Goal: Task Accomplishment & Management: Manage account settings

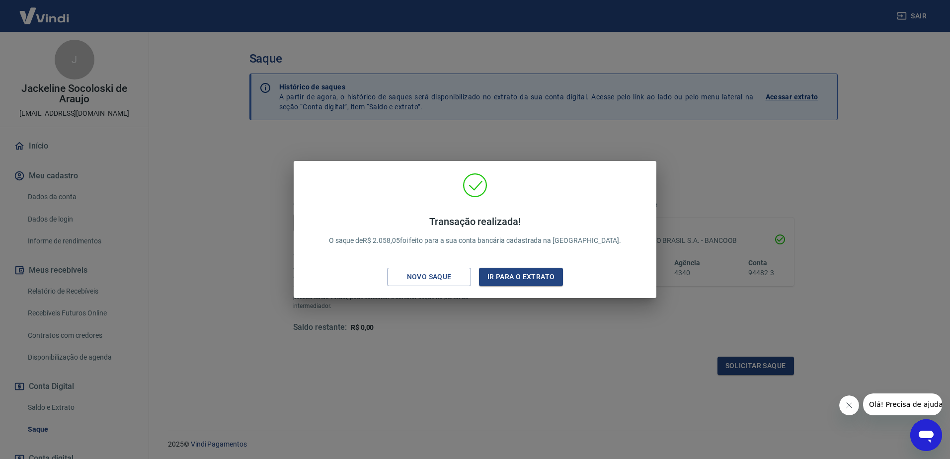
click at [478, 323] on div "Transação realizada! O saque de R$ 2.058,05 foi feito para a sua conta bancária…" at bounding box center [475, 229] width 950 height 459
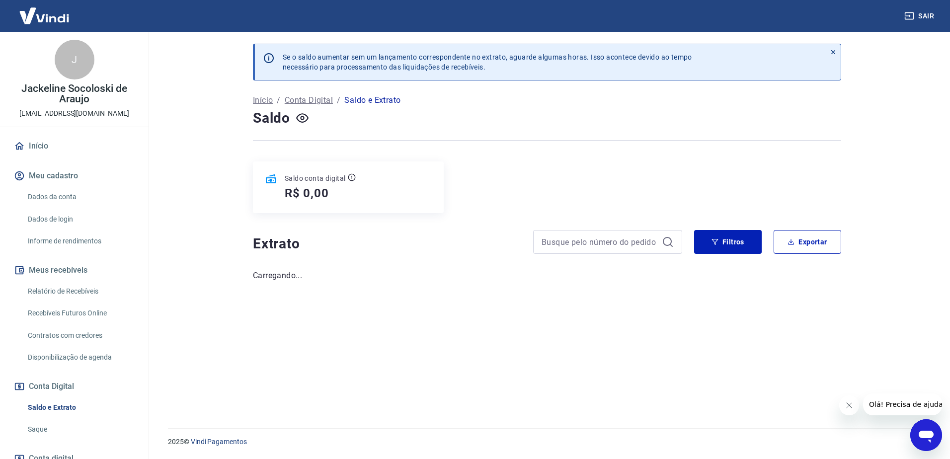
click at [44, 147] on link "Início" at bounding box center [74, 146] width 125 height 22
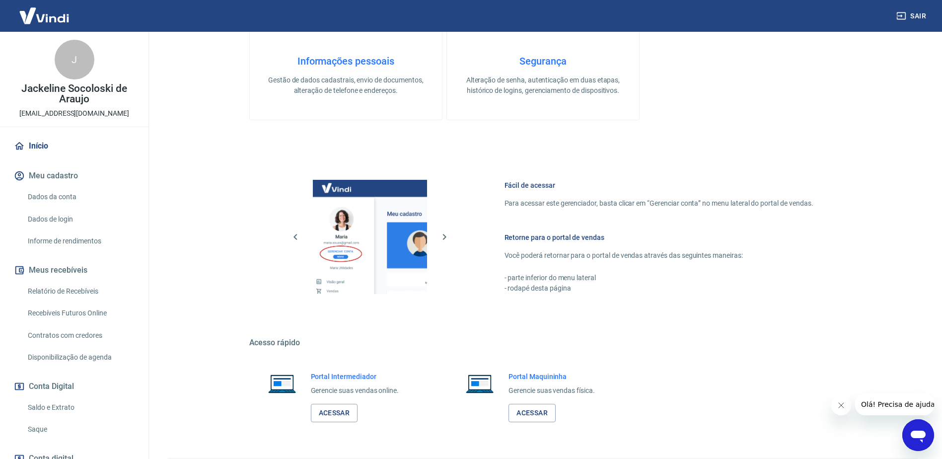
scroll to position [315, 0]
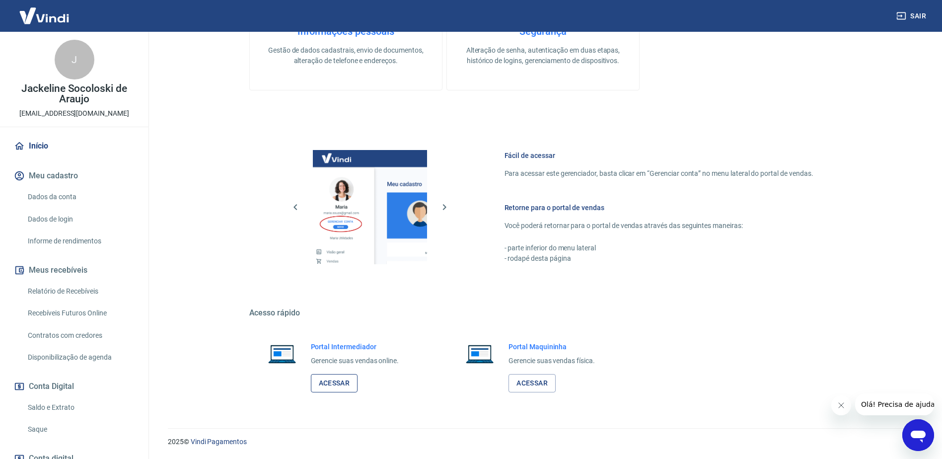
click at [340, 380] on link "Acessar" at bounding box center [334, 383] width 47 height 18
click at [51, 422] on link "Saque" at bounding box center [80, 429] width 113 height 20
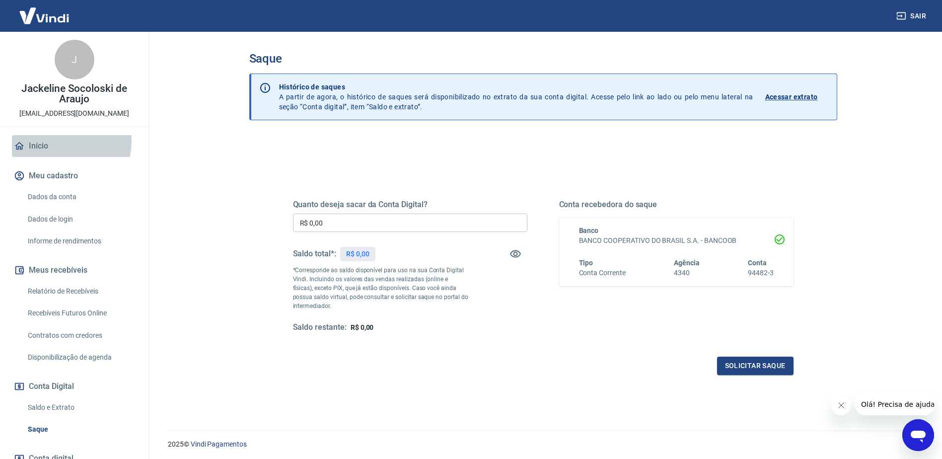
click at [54, 141] on link "Início" at bounding box center [74, 146] width 125 height 22
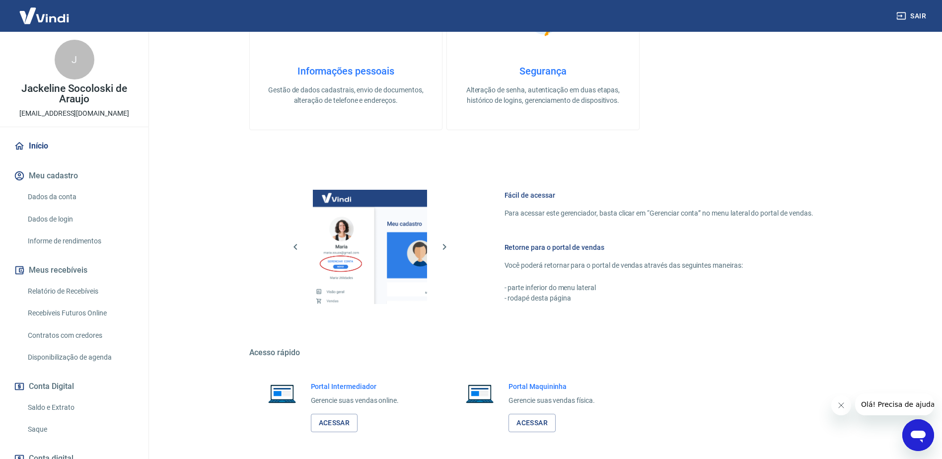
scroll to position [315, 0]
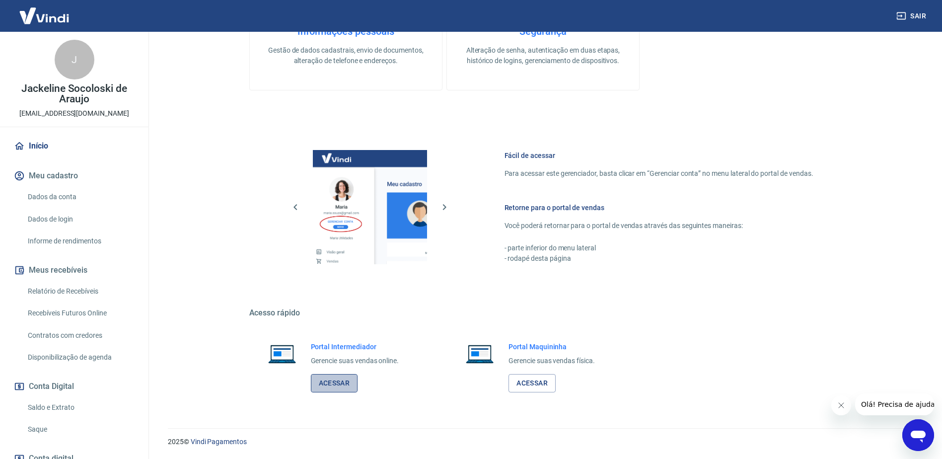
click at [334, 388] on link "Acessar" at bounding box center [334, 383] width 47 height 18
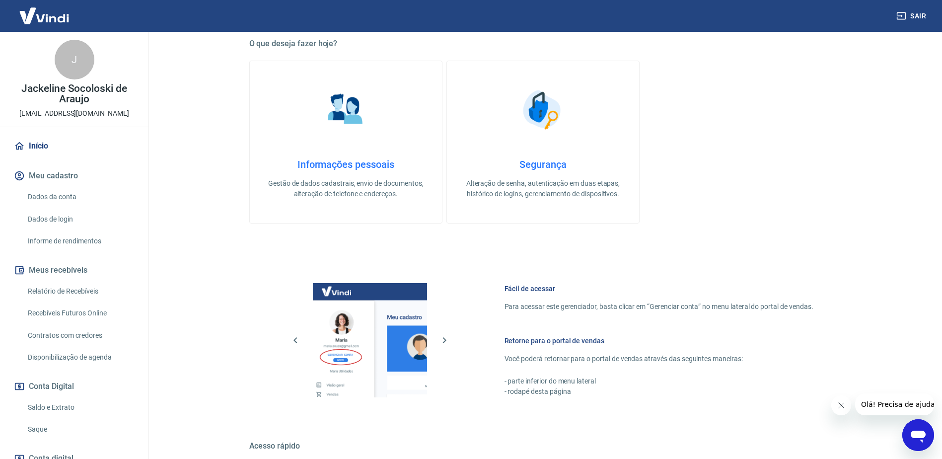
scroll to position [0, 0]
